Goal: Information Seeking & Learning: Understand process/instructions

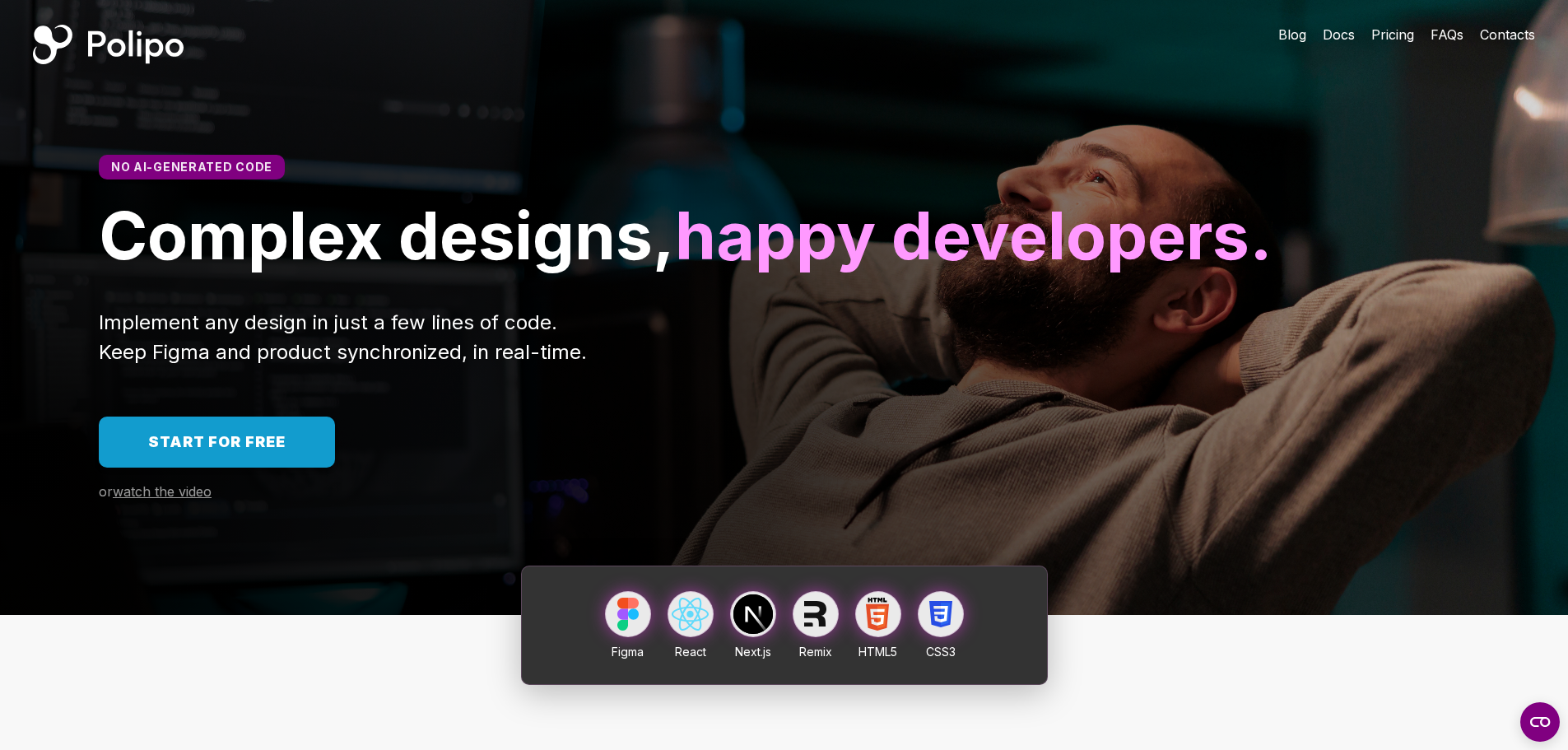
click at [269, 451] on span "Start for free" at bounding box center [217, 442] width 137 height 17
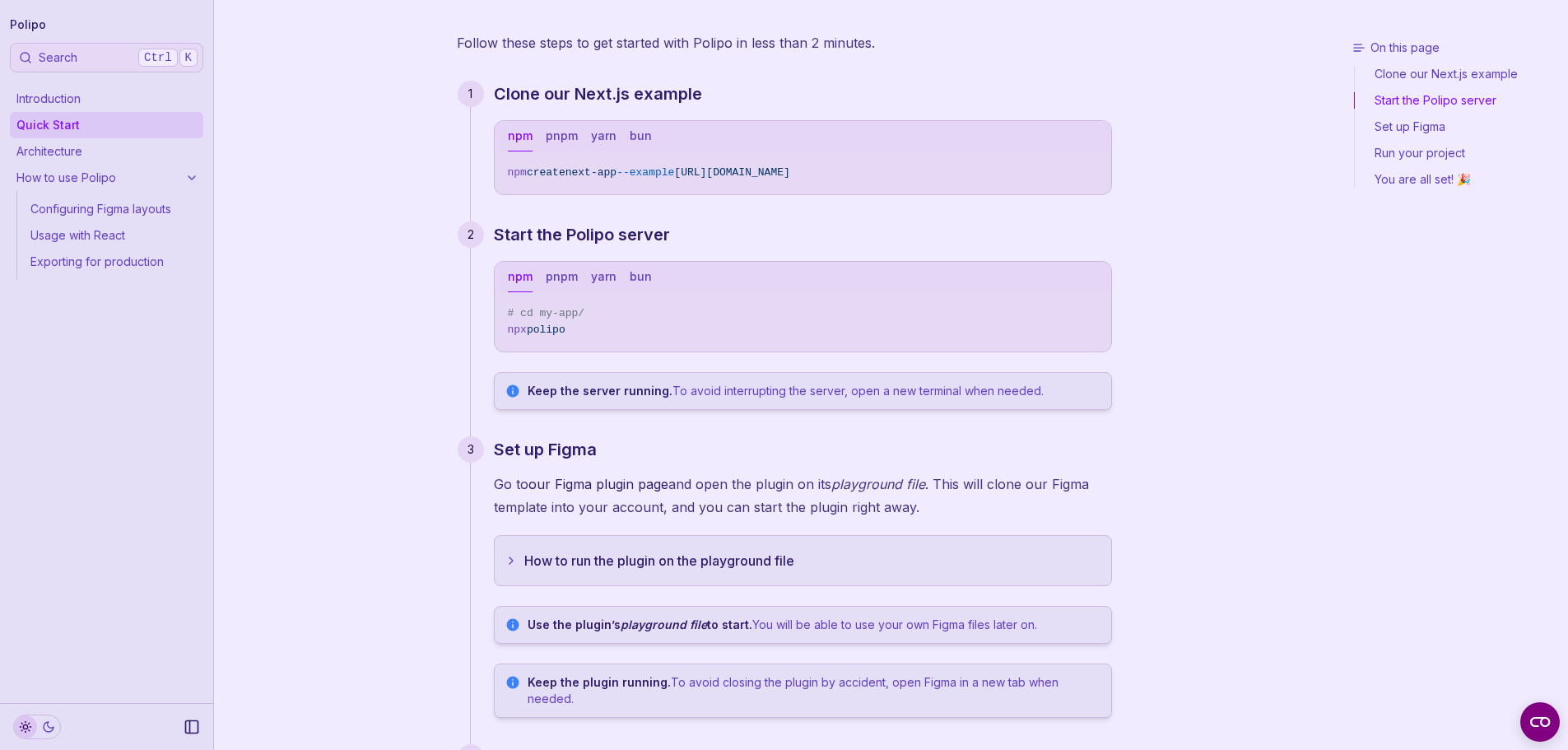
scroll to position [82, 0]
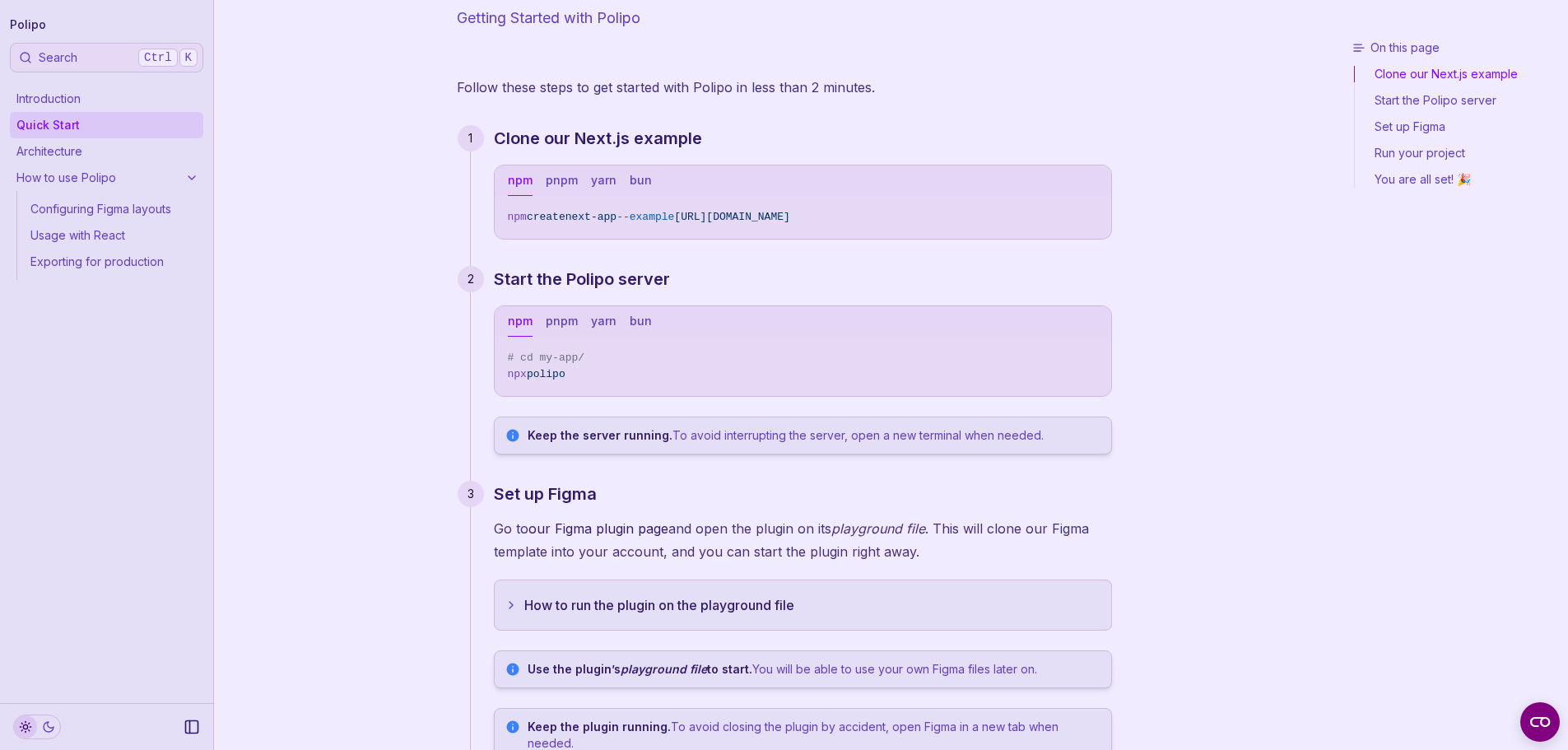
click at [1445, 100] on link "Start the Polipo server" at bounding box center [1459, 100] width 207 height 26
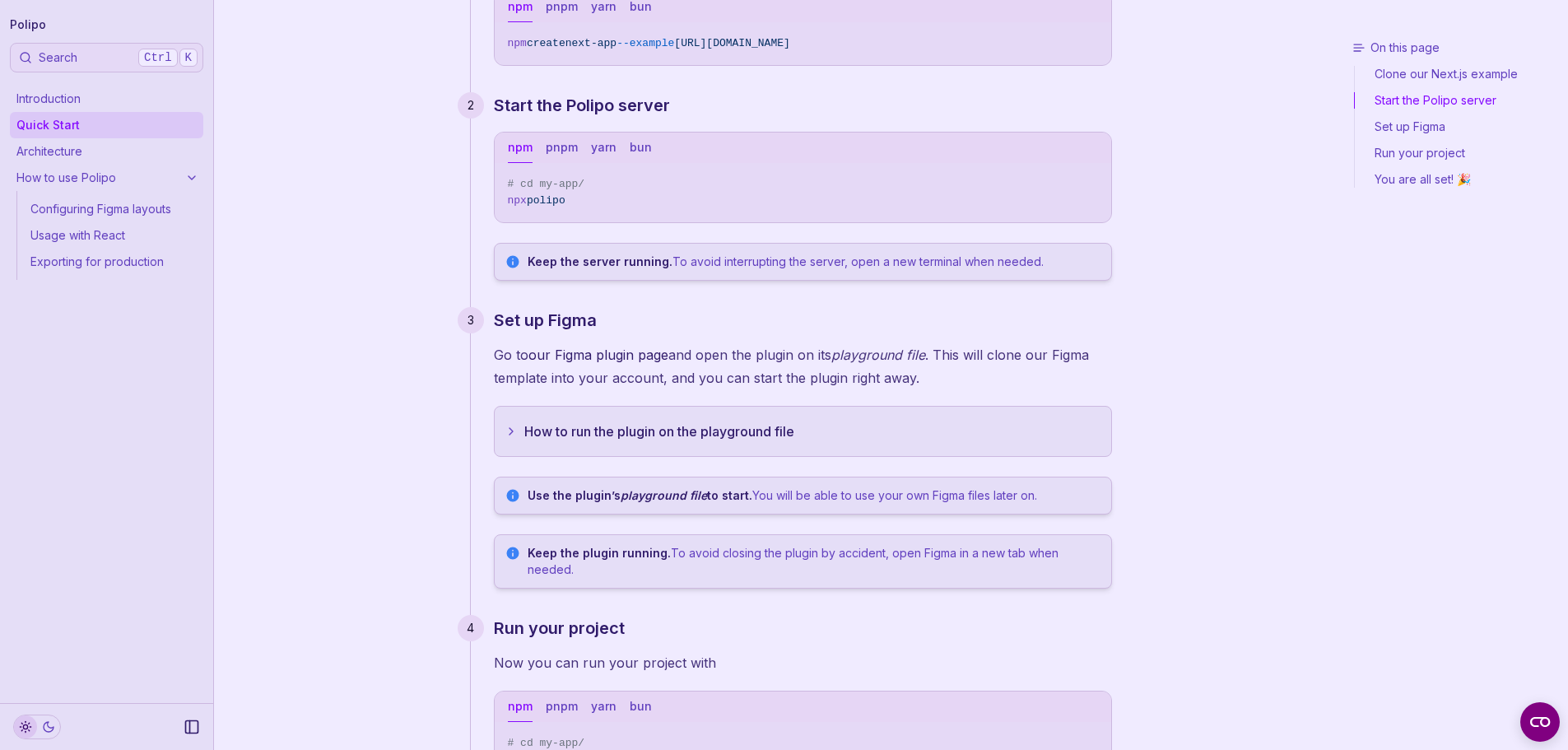
click at [1445, 129] on link "Set up Figma" at bounding box center [1459, 126] width 207 height 26
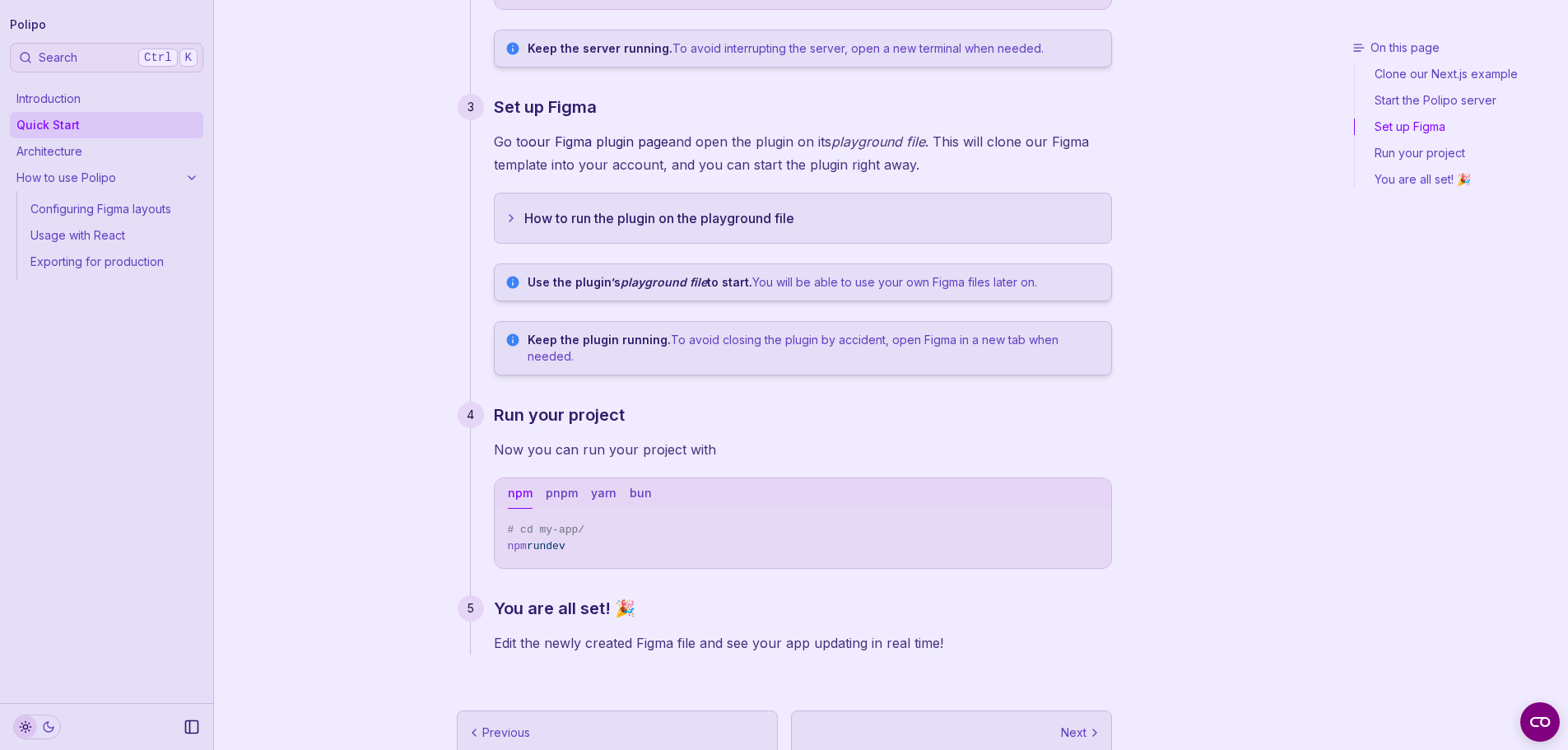
scroll to position [471, 0]
click at [724, 205] on button "How to run the plugin on the playground file" at bounding box center [802, 216] width 616 height 49
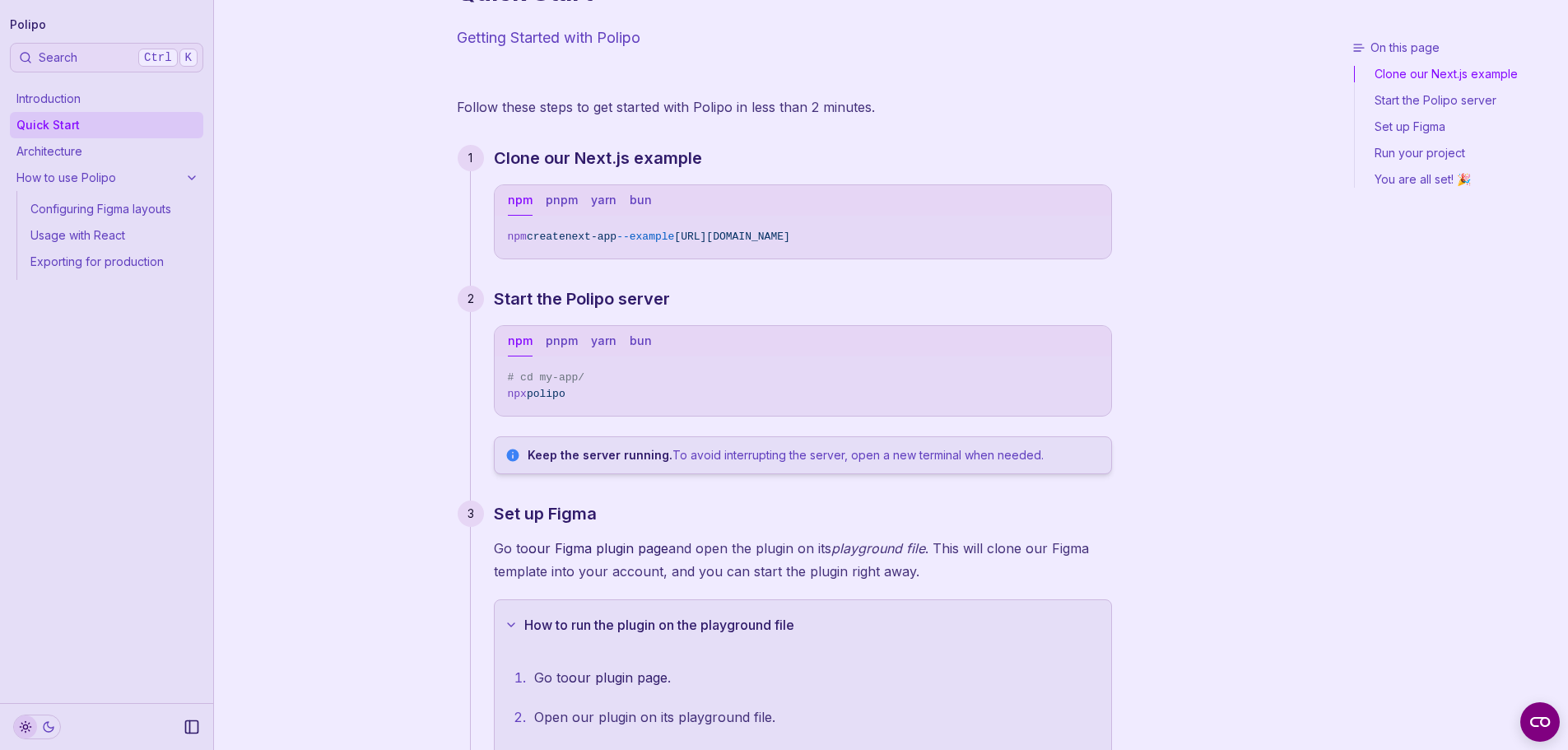
scroll to position [0, 0]
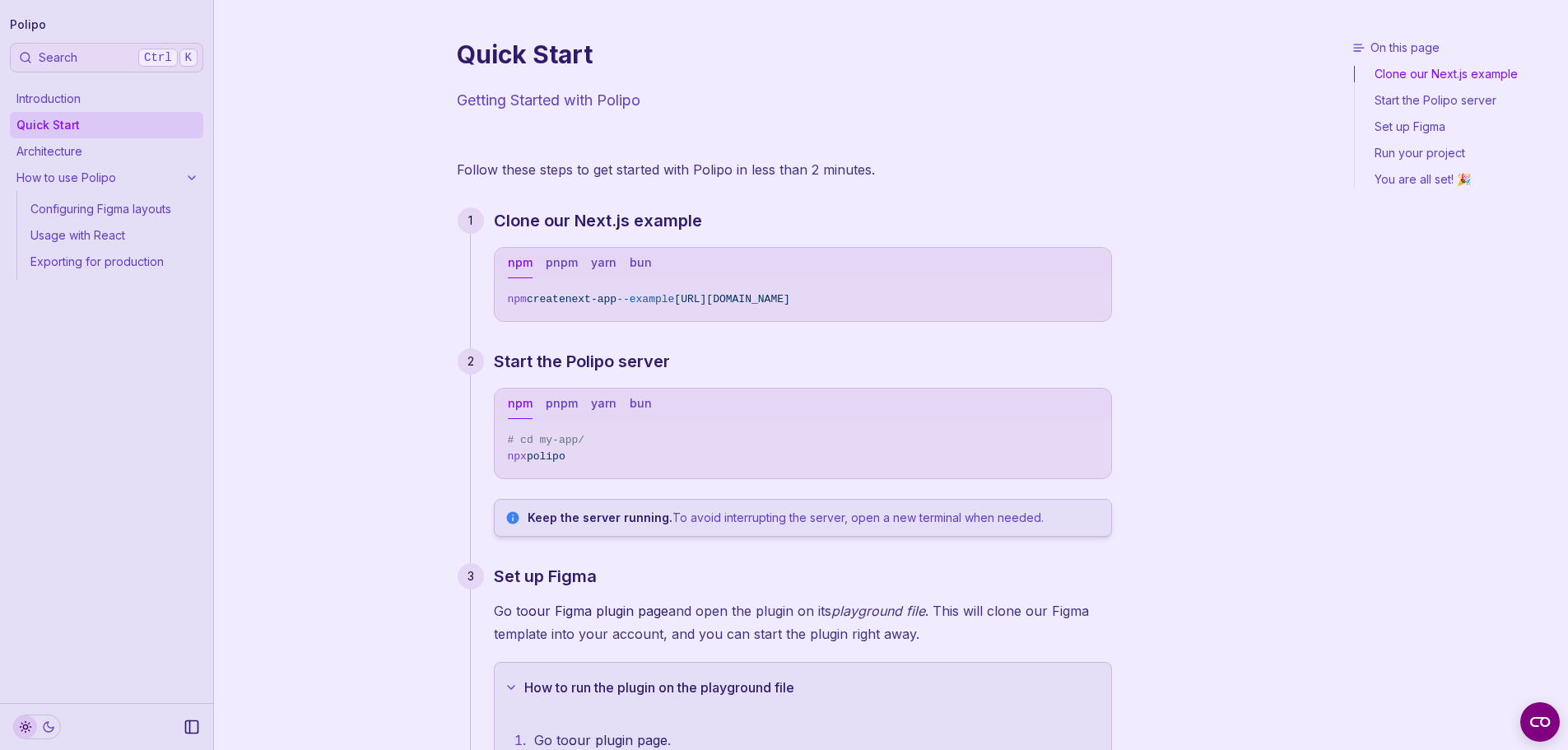
drag, startPoint x: 673, startPoint y: 294, endPoint x: 505, endPoint y: 301, distance: 168.1
click at [505, 301] on pre "npm create next-app --example [URL][DOMAIN_NAME]" at bounding box center [802, 300] width 616 height 43
copy span "npm create next-app --exampl"
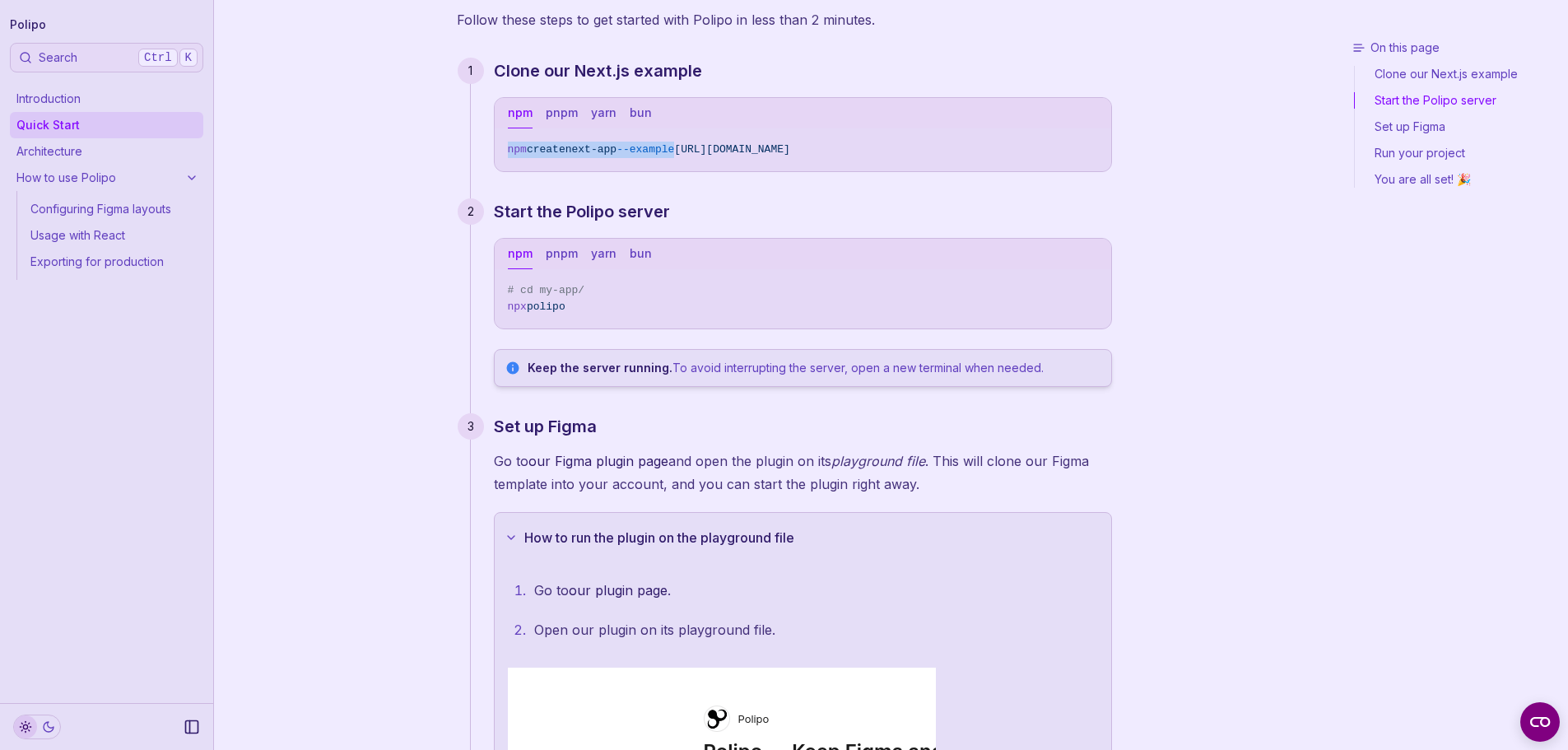
scroll to position [165, 0]
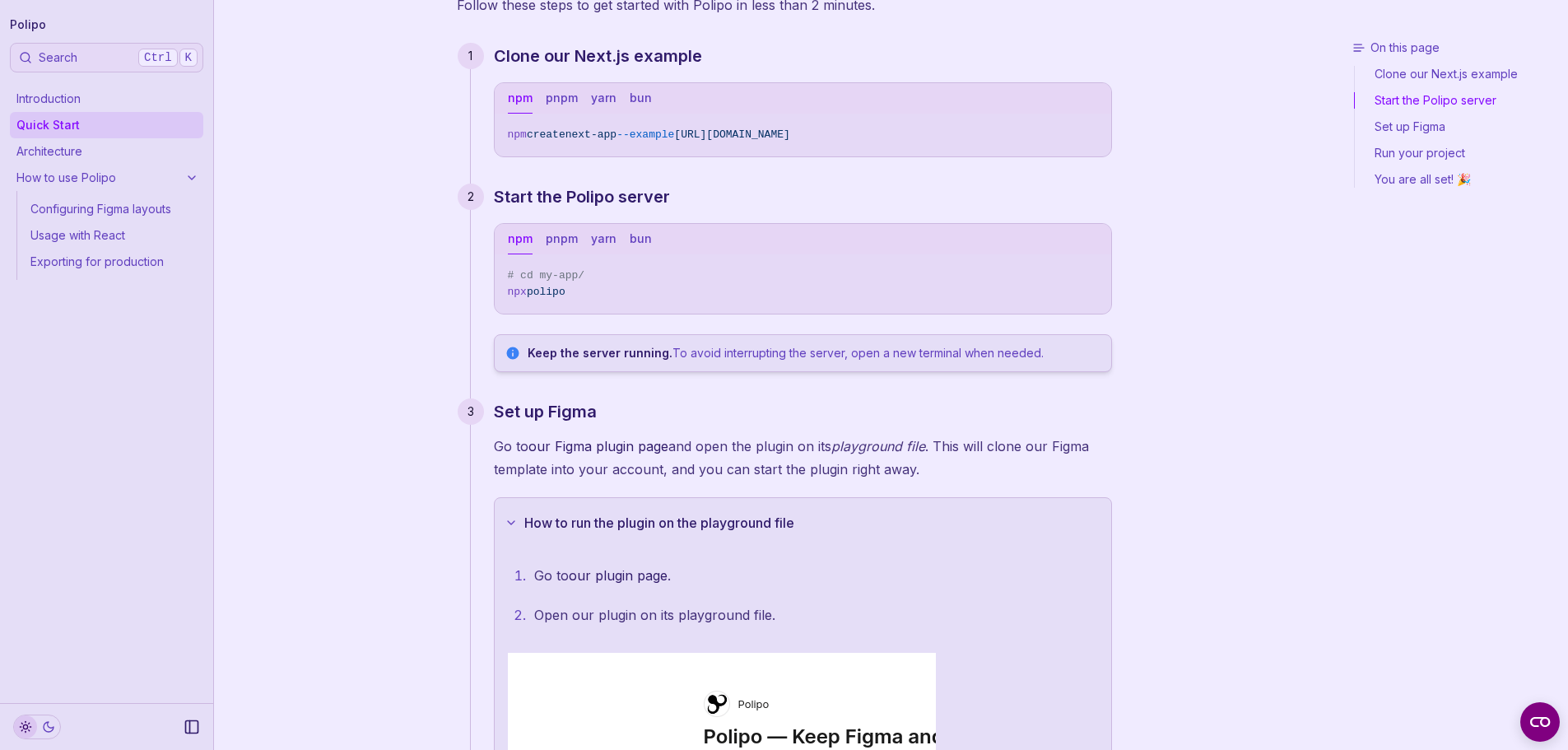
click at [838, 350] on p "Keep the server running. To avoid interrupting the server, open a new terminal …" at bounding box center [814, 353] width 574 height 16
click at [616, 349] on strong "Keep the server running." at bounding box center [600, 352] width 145 height 14
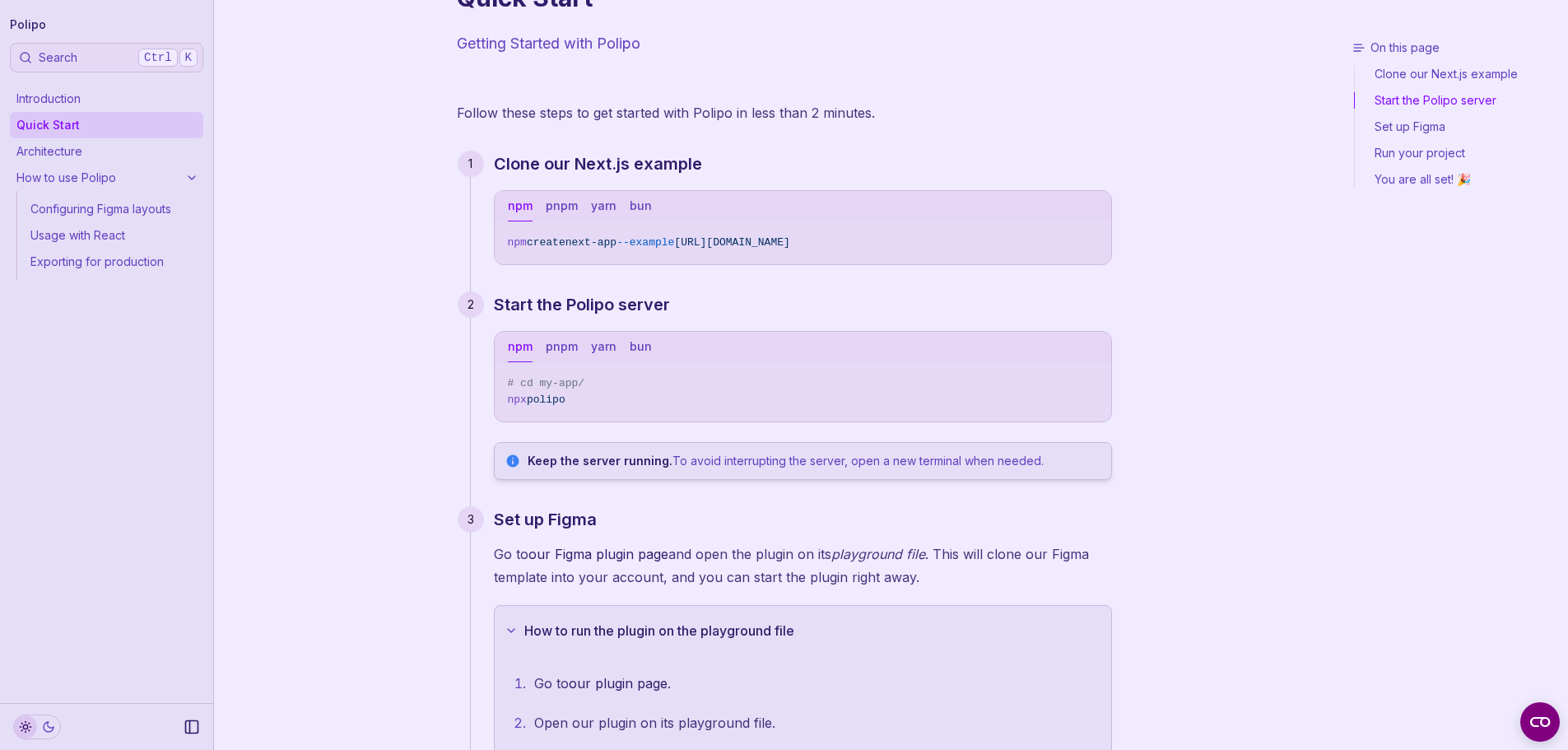
scroll to position [0, 0]
